Goal: Task Accomplishment & Management: Complete application form

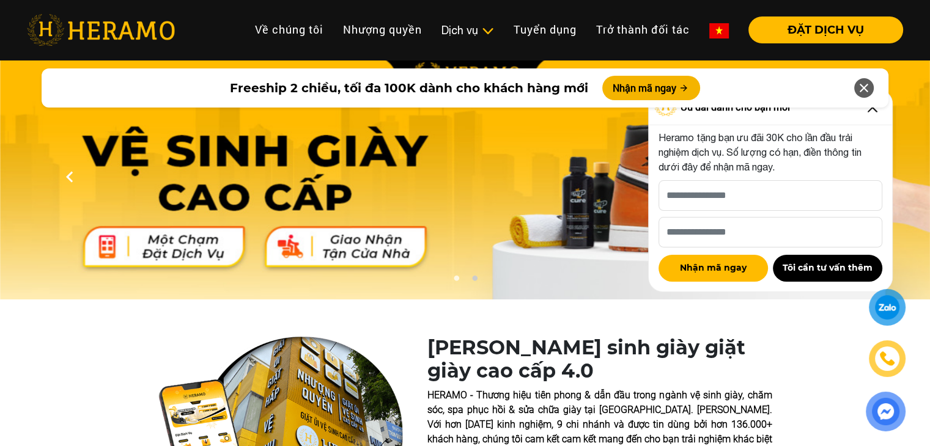
click at [866, 84] on icon at bounding box center [863, 88] width 15 height 22
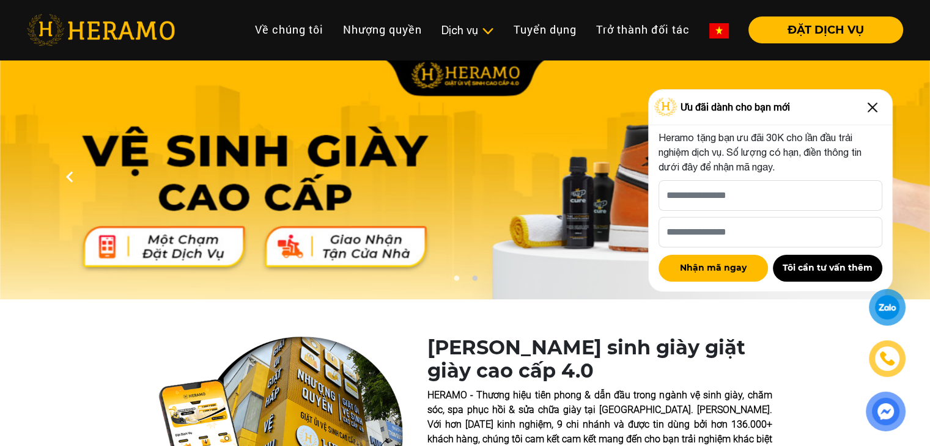
click at [877, 108] on img at bounding box center [872, 108] width 20 height 20
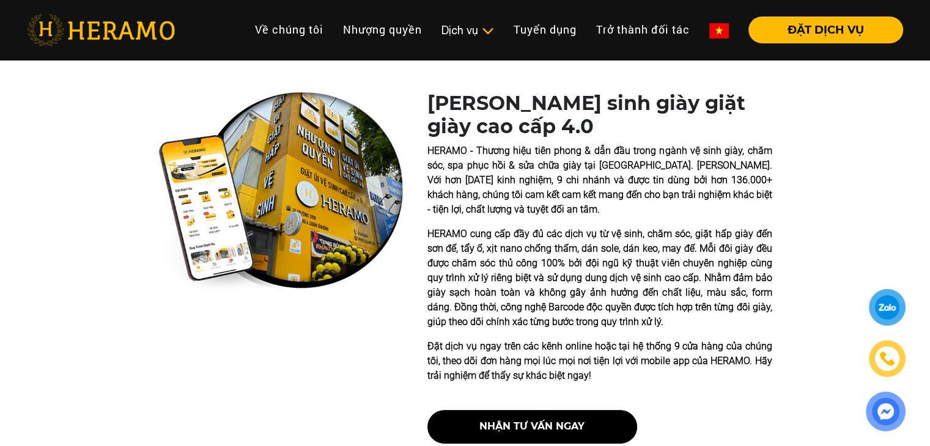
scroll to position [550, 0]
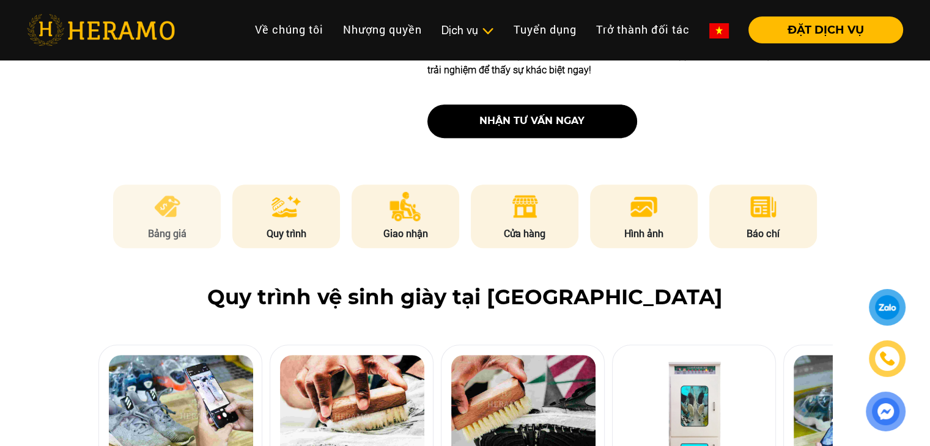
click at [169, 219] on img at bounding box center [167, 206] width 30 height 29
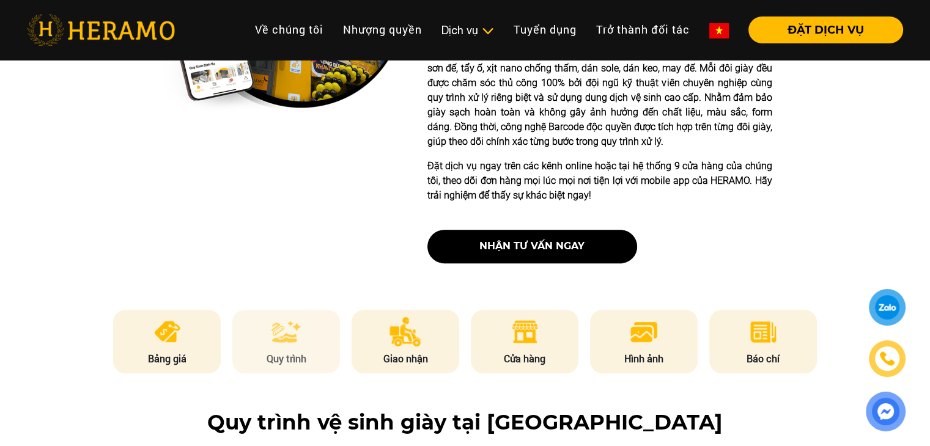
click at [281, 354] on p "Quy trình" at bounding box center [286, 358] width 108 height 15
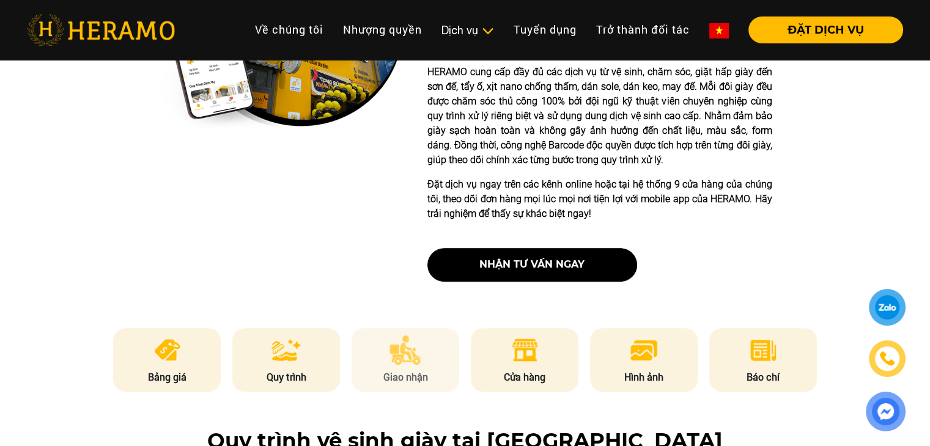
click at [404, 361] on img at bounding box center [405, 350] width 32 height 29
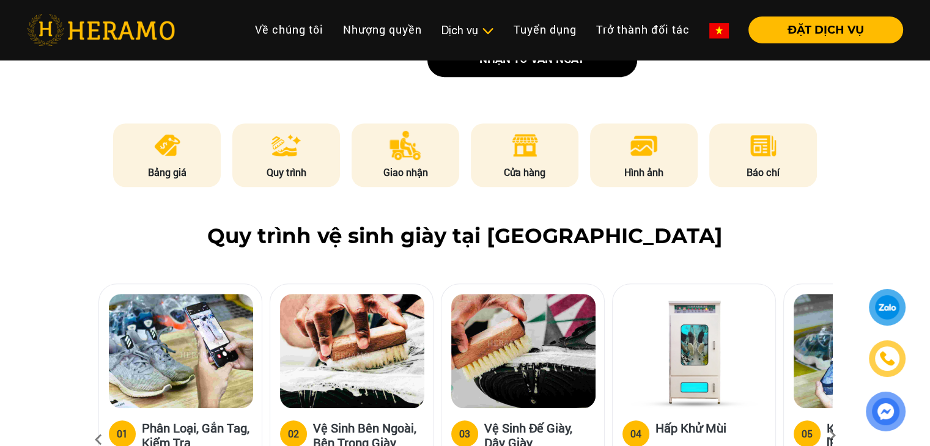
scroll to position [733, 0]
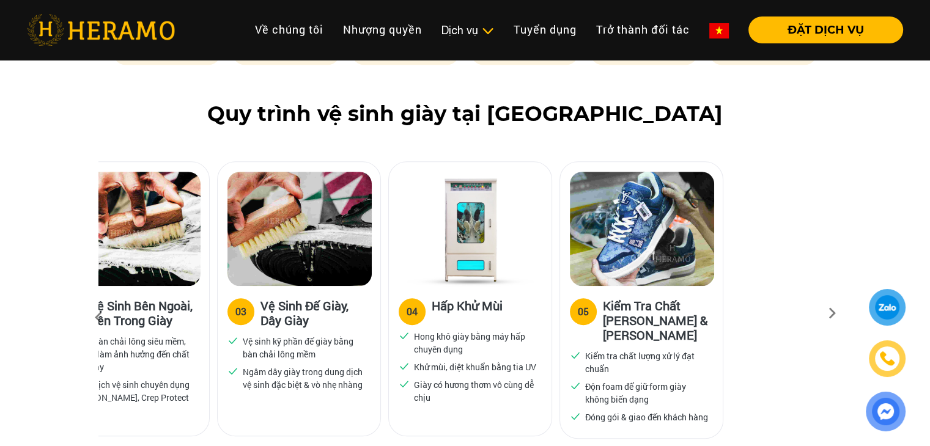
drag, startPoint x: 663, startPoint y: 284, endPoint x: 363, endPoint y: 294, distance: 299.7
click at [388, 295] on div "04 Hấp Khử Mùi Hong khô giày bằng máy hấp chuyên dụng Khử mùi, diệt khuẩn bằng …" at bounding box center [470, 298] width 164 height 275
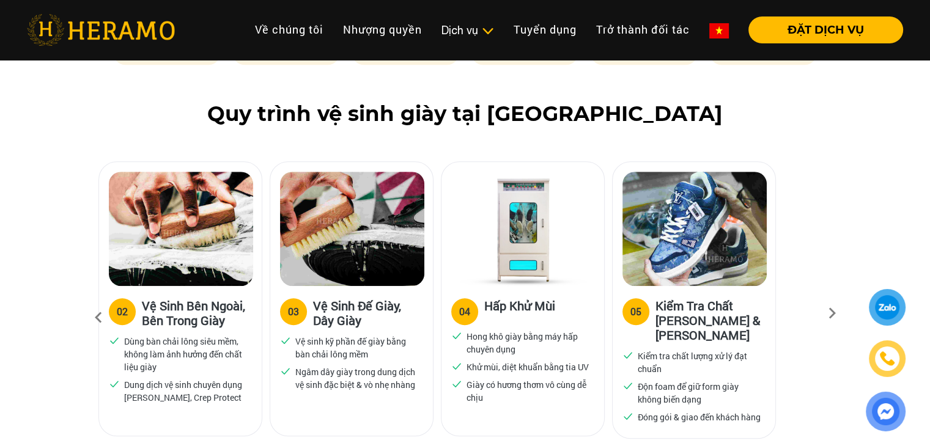
click at [828, 315] on icon at bounding box center [832, 318] width 22 height 8
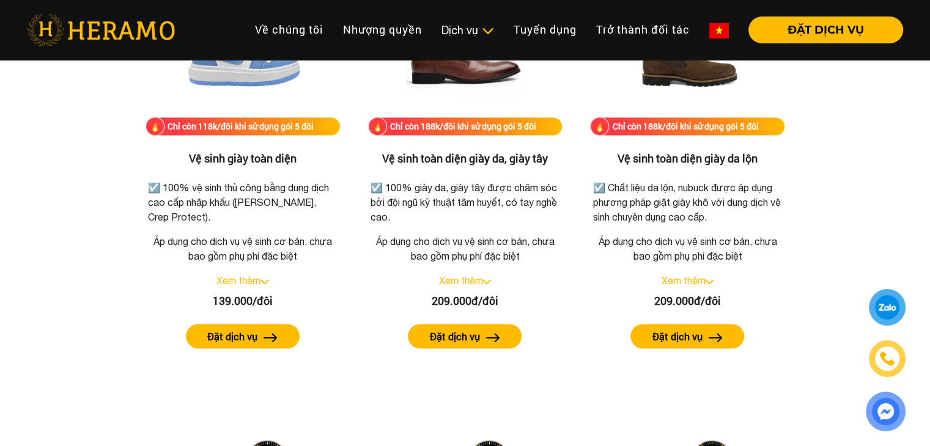
scroll to position [1834, 0]
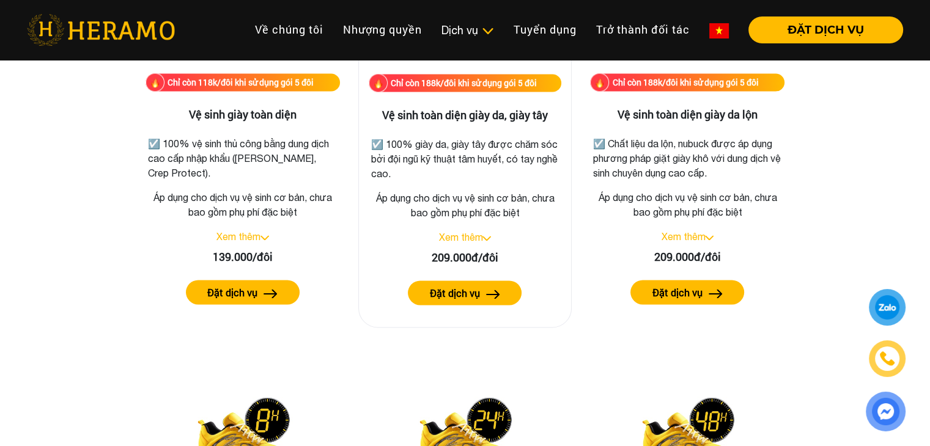
click at [465, 288] on label "Đặt dịch vụ" at bounding box center [455, 293] width 50 height 15
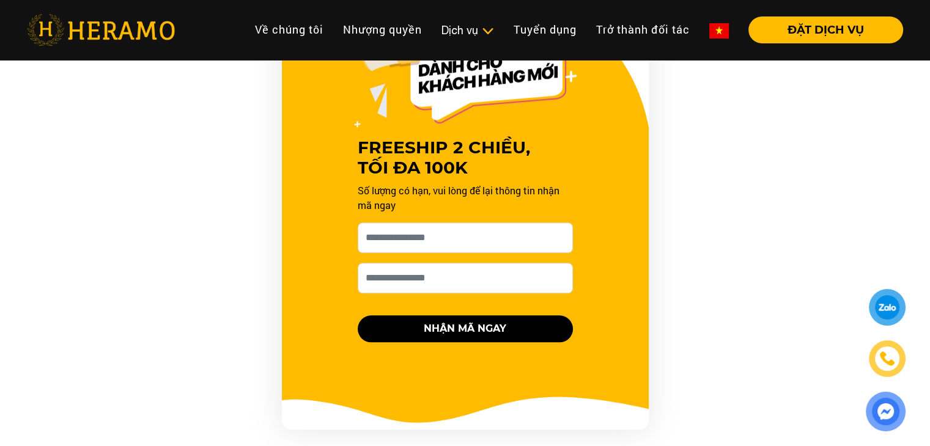
scroll to position [1249, 0]
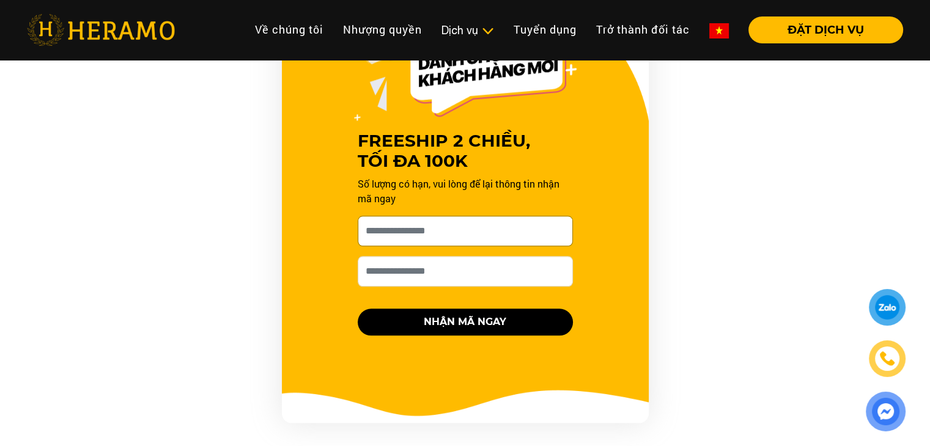
click at [441, 230] on input "[PERSON_NAME] xin tên của bạn nhé *" at bounding box center [465, 231] width 215 height 31
click at [616, 218] on div "FREESHIP 2 CHIỀU, TỐI ĐA 100K Số lượng có hạn, vui lòng để lại thông tin nhận m…" at bounding box center [465, 203] width 367 height 440
click at [429, 230] on input "[PERSON_NAME] xin tên của bạn nhé *" at bounding box center [465, 231] width 215 height 31
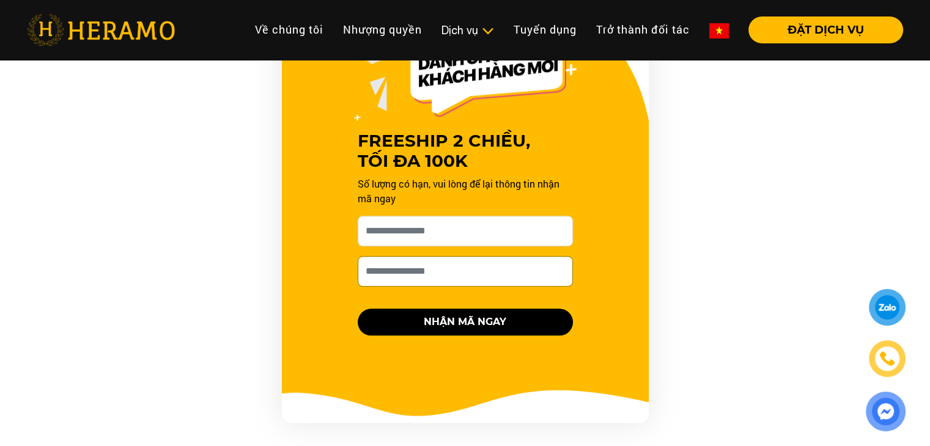
click at [377, 277] on input "Số điện thoại HERAMO có thể liên hệ là *" at bounding box center [465, 271] width 215 height 31
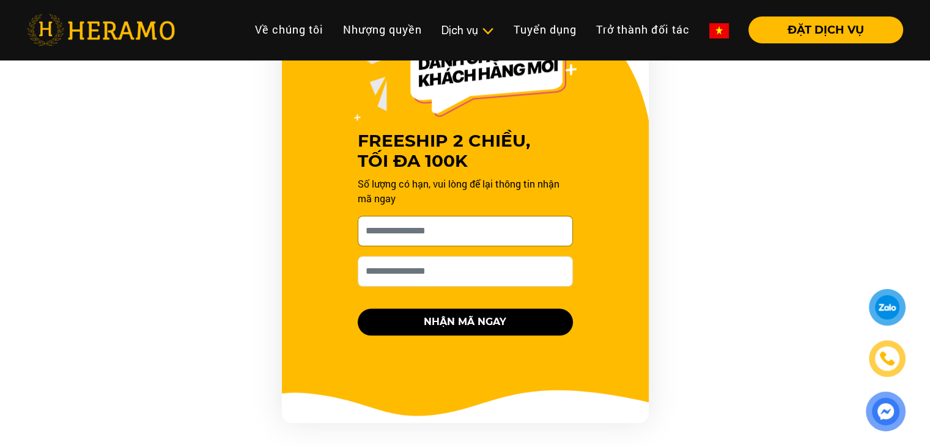
click at [433, 234] on input "[PERSON_NAME] xin tên của bạn nhé *" at bounding box center [465, 231] width 215 height 31
type input "****"
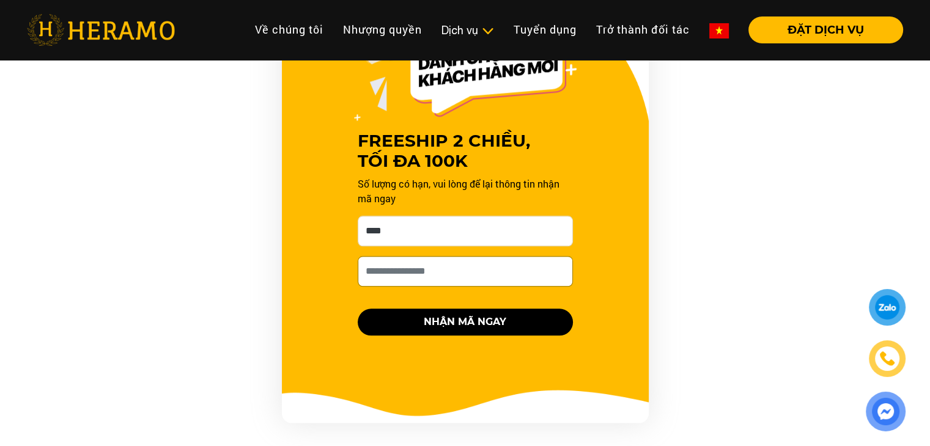
click at [423, 269] on input "Số điện thoại HERAMO có thể liên hệ là *" at bounding box center [465, 271] width 215 height 31
type input "**********"
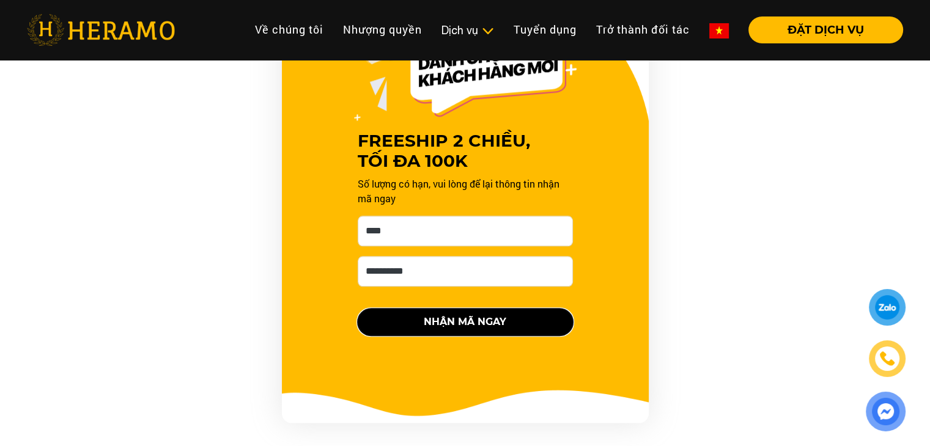
click at [441, 316] on button "NHẬN MÃ NGAY" at bounding box center [465, 322] width 215 height 27
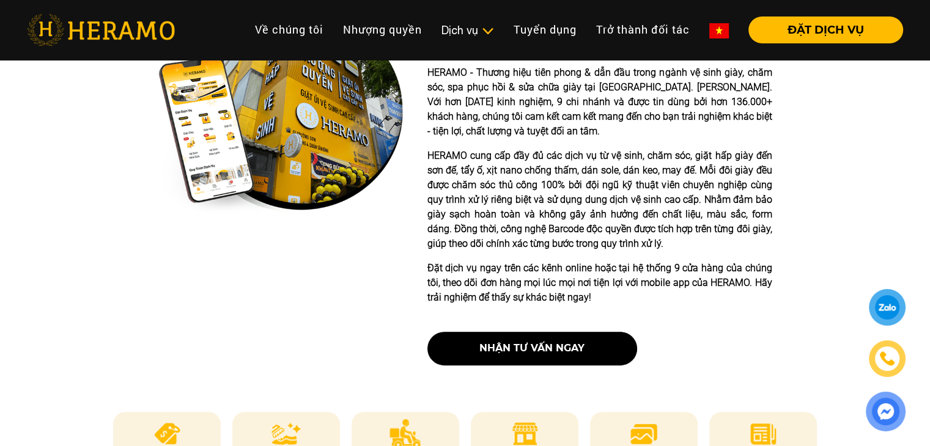
scroll to position [333, 0]
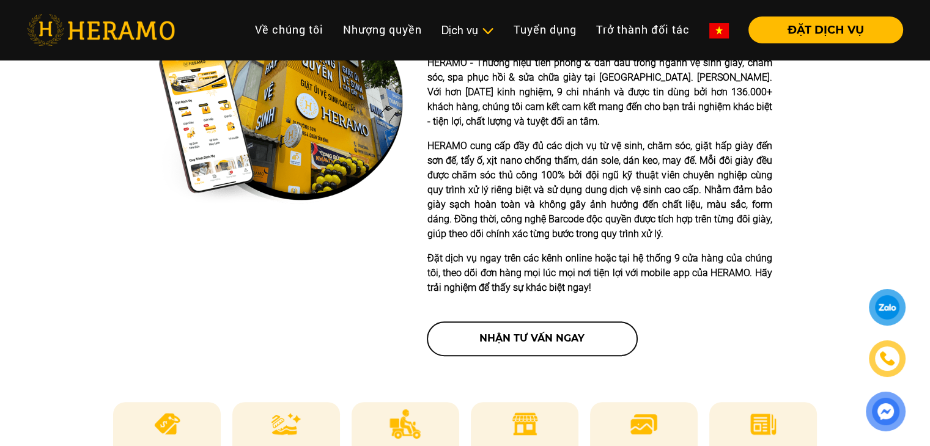
click at [554, 327] on button "nhận tư vấn ngay" at bounding box center [532, 339] width 210 height 34
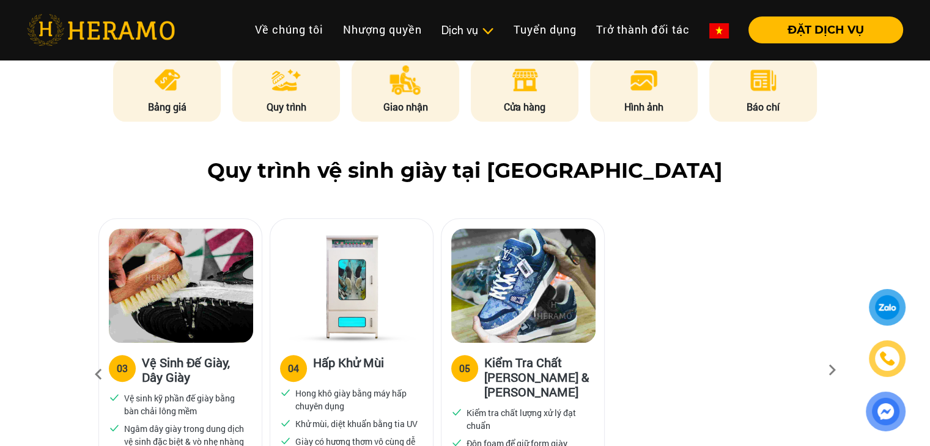
scroll to position [667, 0]
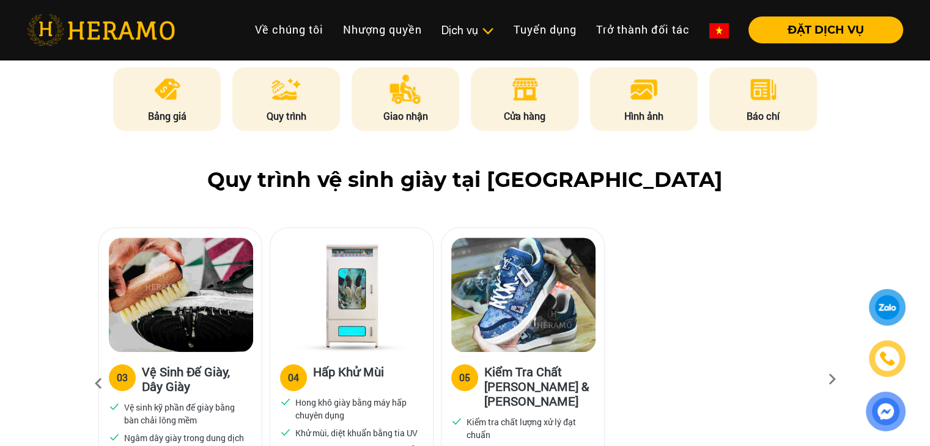
click at [101, 383] on icon at bounding box center [98, 383] width 22 height 33
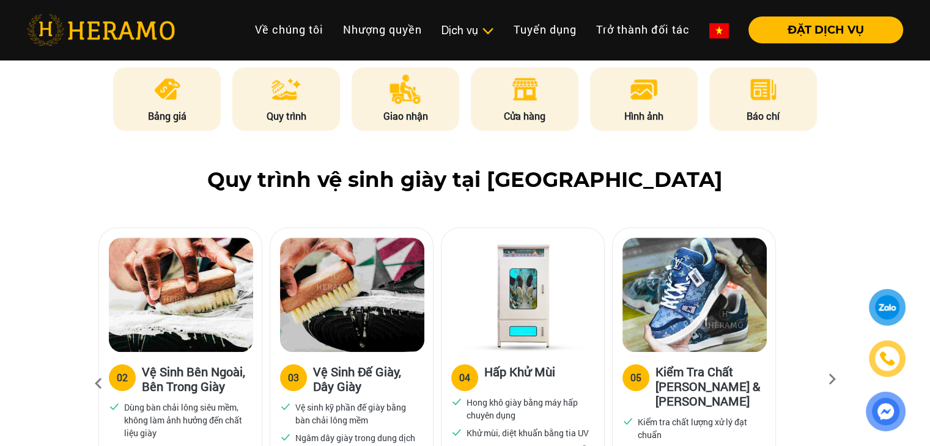
click at [100, 383] on icon at bounding box center [98, 383] width 22 height 33
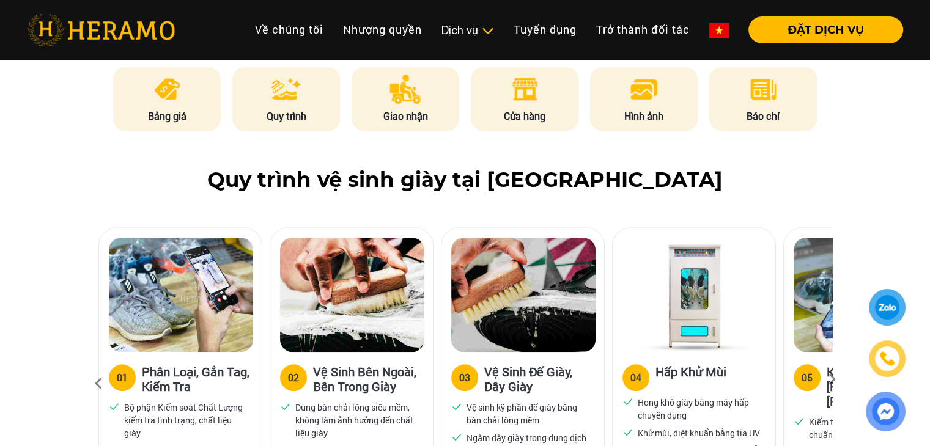
click at [100, 383] on icon at bounding box center [98, 383] width 22 height 33
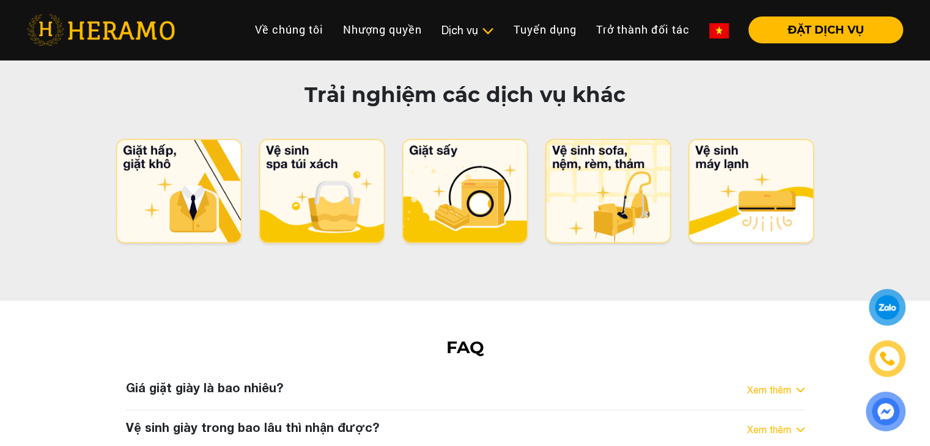
scroll to position [6205, 0]
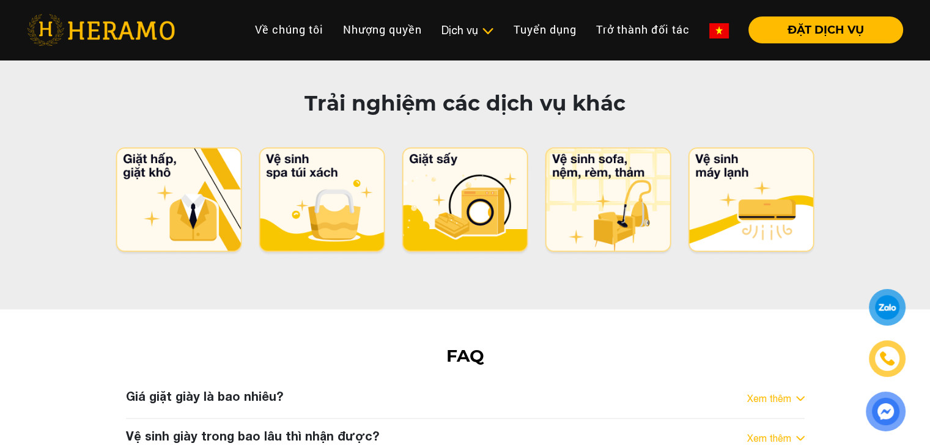
click at [773, 391] on link "Xem thêm" at bounding box center [769, 398] width 44 height 15
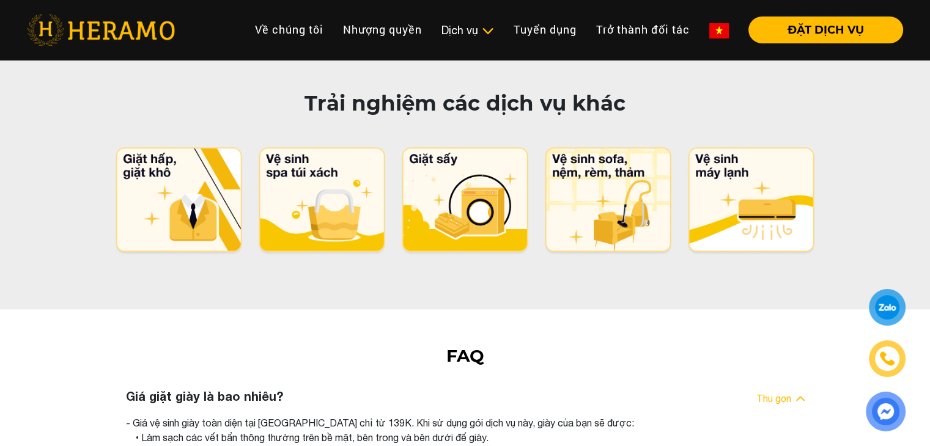
click at [773, 391] on link "Thu gọn" at bounding box center [773, 398] width 35 height 15
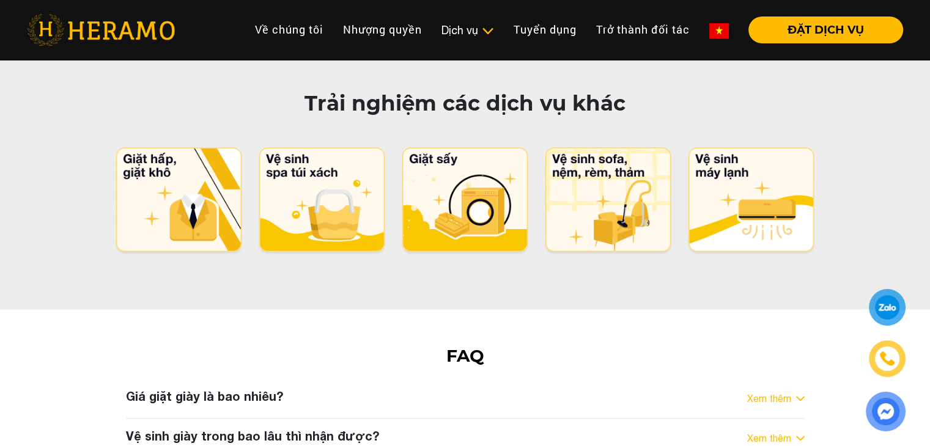
click at [767, 431] on link "Xem thêm" at bounding box center [769, 438] width 44 height 15
click at [767, 431] on link "Thu gọn" at bounding box center [773, 438] width 35 height 15
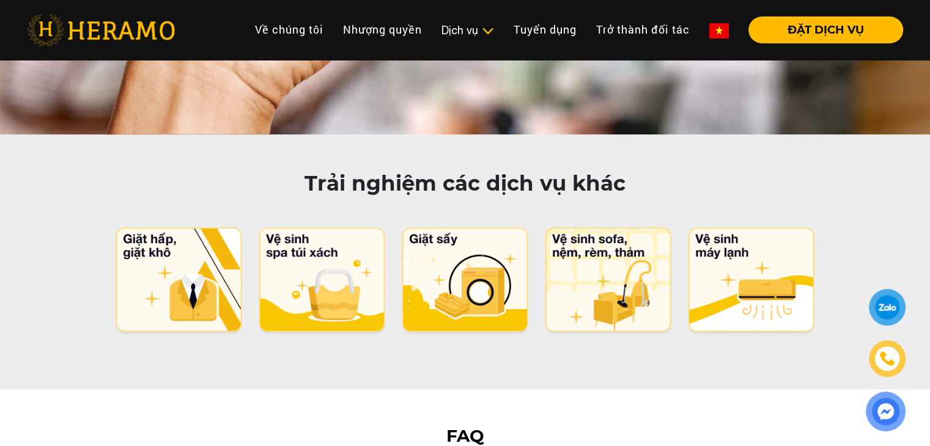
scroll to position [5961, 0]
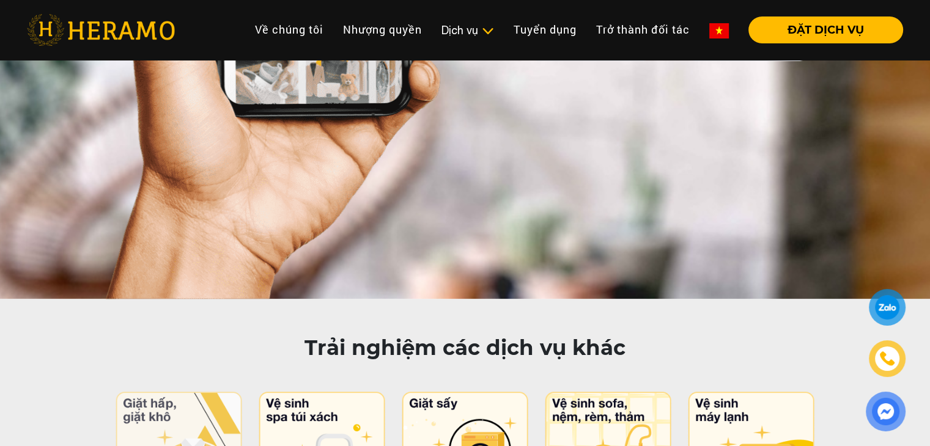
click at [186, 392] on img at bounding box center [178, 446] width 129 height 108
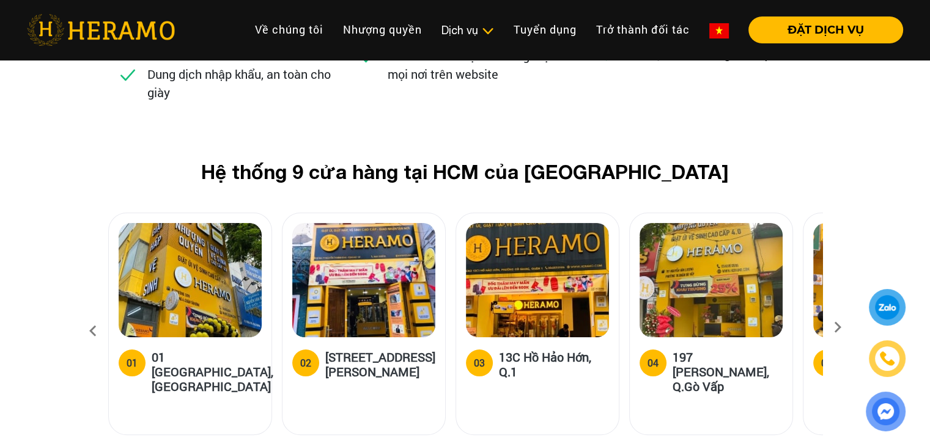
scroll to position [5072, 0]
